Goal: Check status: Check status

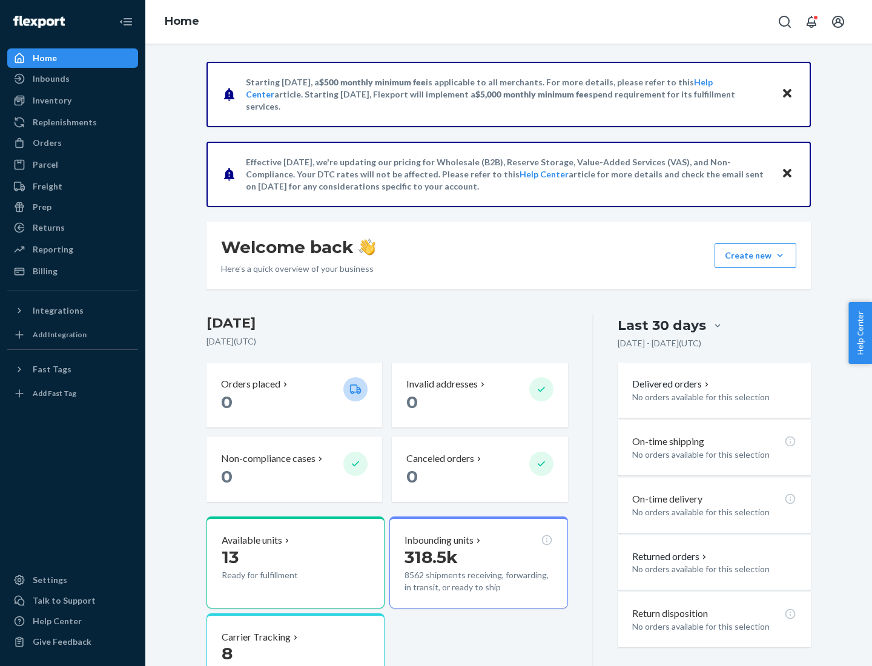
click at [780, 256] on button "Create new Create new inbound Create new order Create new product" at bounding box center [755, 255] width 82 height 24
click at [50, 79] on div "Inbounds" at bounding box center [51, 79] width 37 height 12
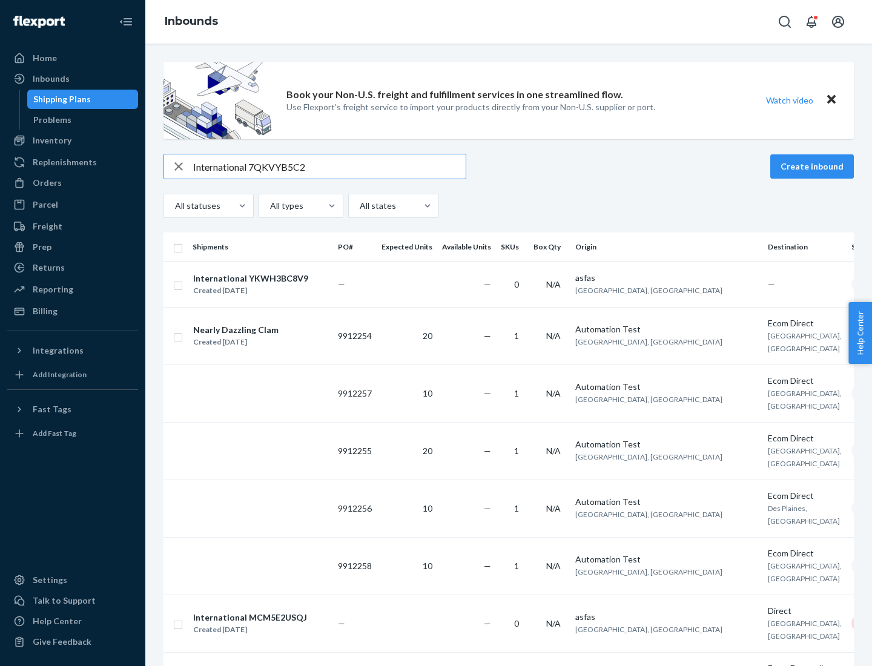
type input "International 7QKVYB5C29"
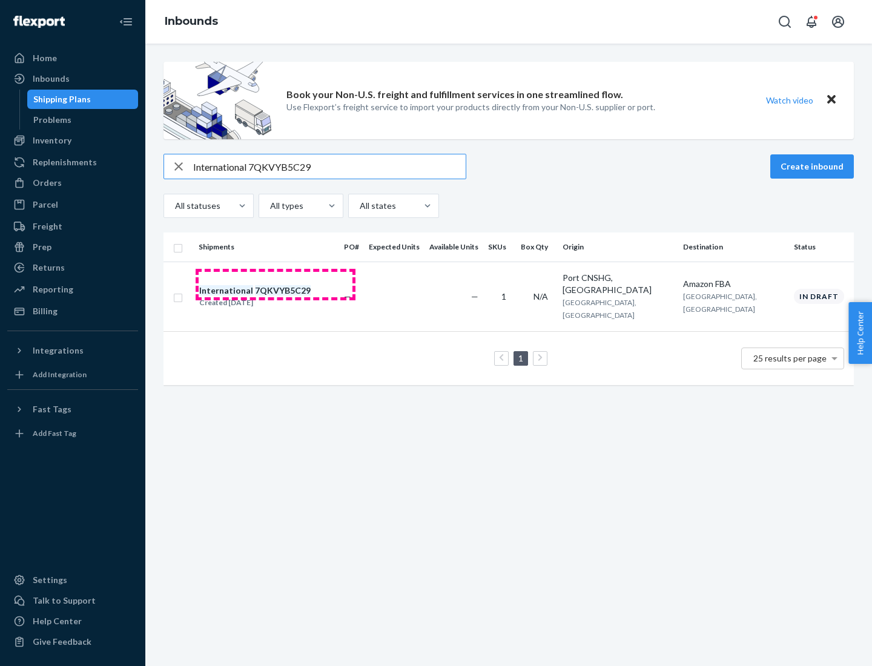
click at [275, 297] on div "Created [DATE]" at bounding box center [254, 303] width 111 height 12
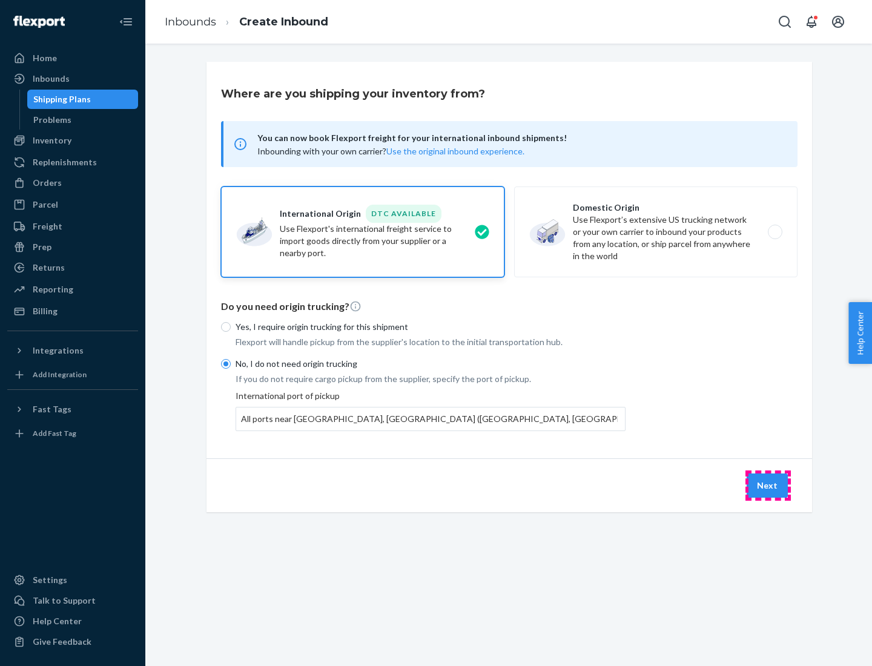
click at [768, 485] on button "Next" at bounding box center [767, 485] width 41 height 24
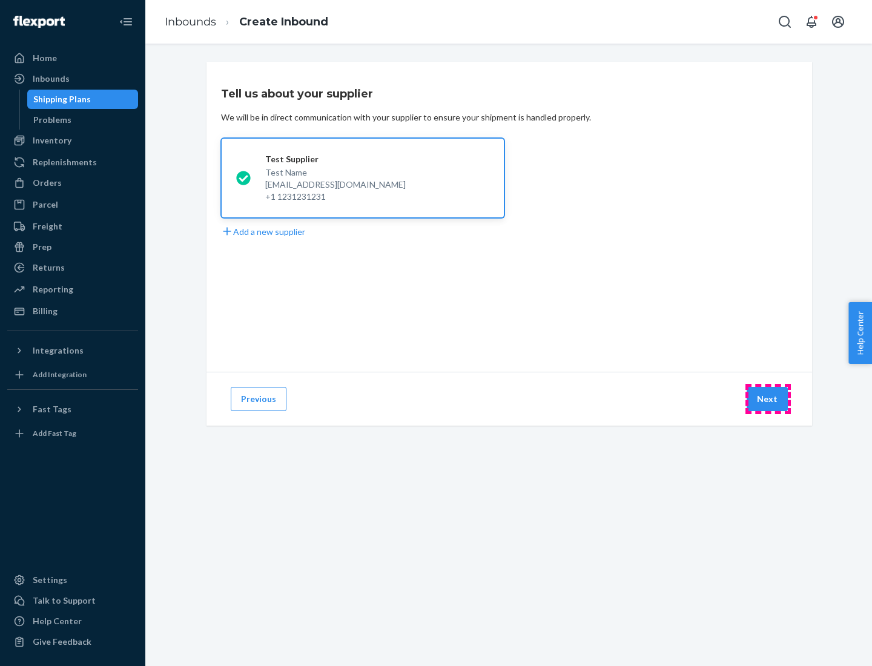
click at [768, 399] on button "Next" at bounding box center [767, 399] width 41 height 24
